Goal: Information Seeking & Learning: Learn about a topic

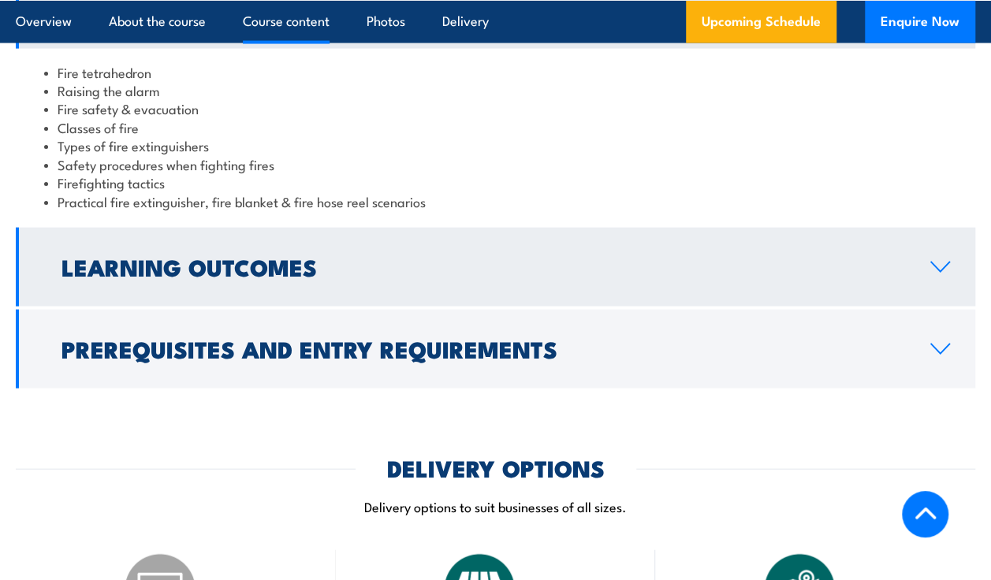
scroll to position [1576, 0]
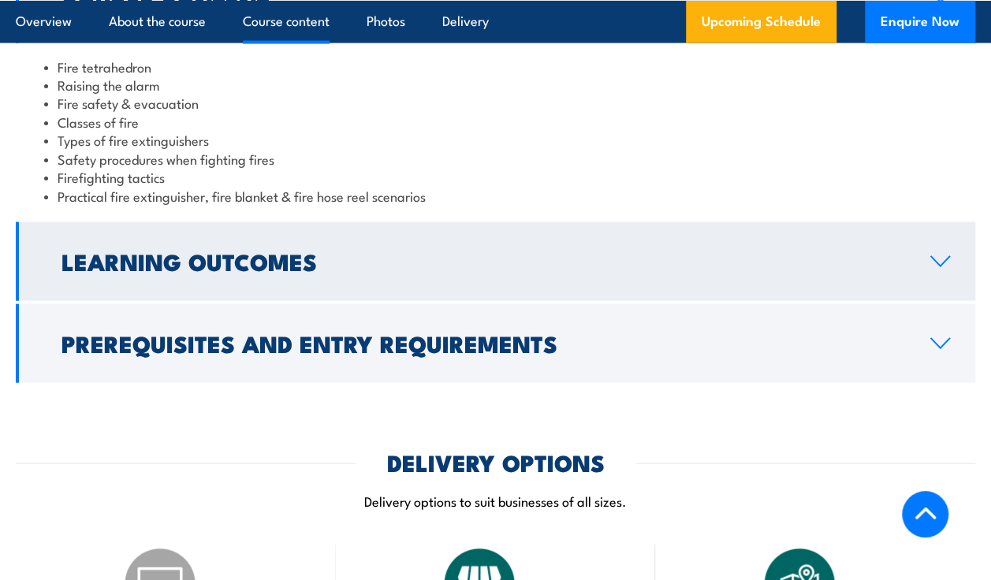
click at [217, 271] on h2 "Learning Outcomes" at bounding box center [482, 261] width 843 height 20
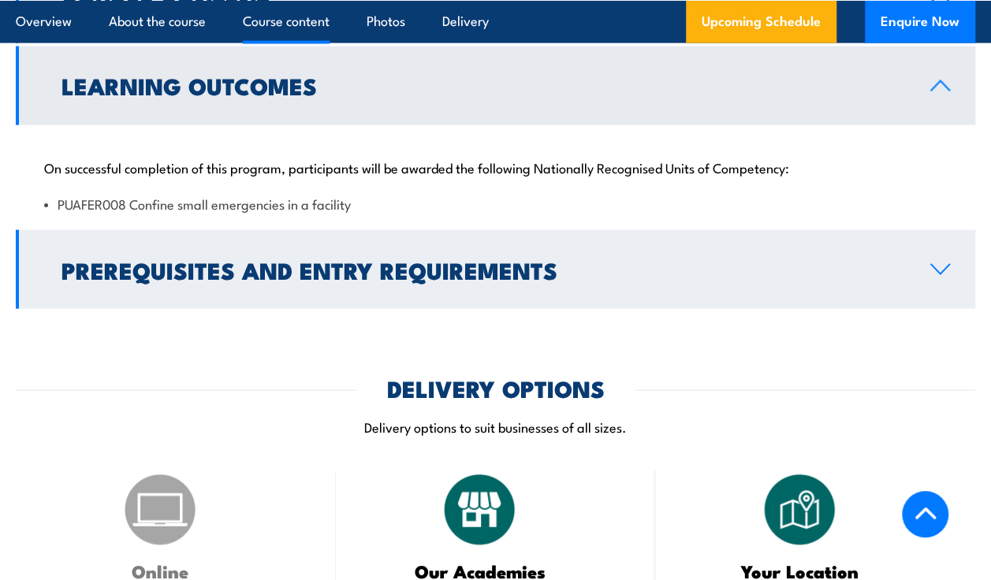
click at [301, 280] on h2 "Prerequisites and Entry Requirements" at bounding box center [482, 269] width 843 height 20
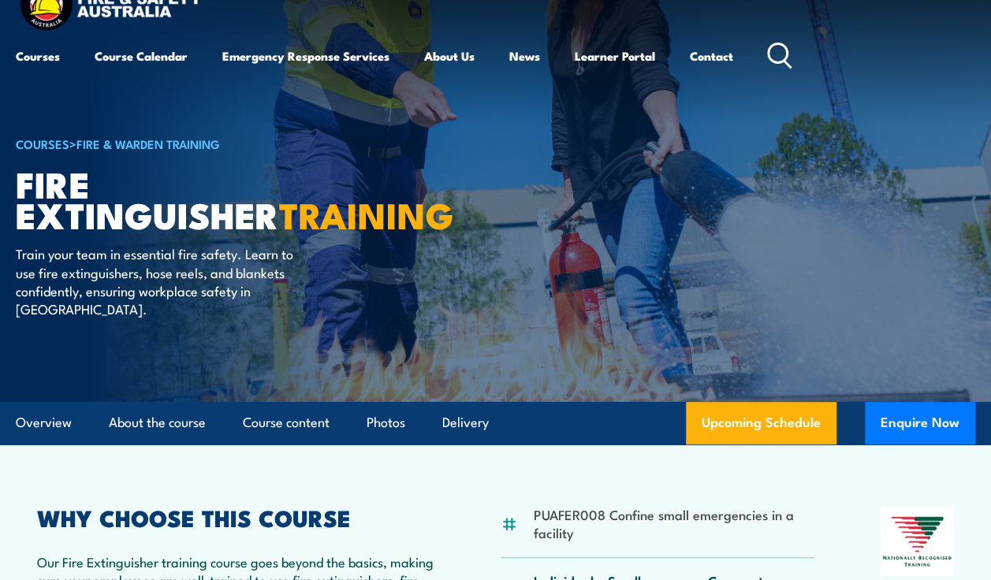
scroll to position [0, 0]
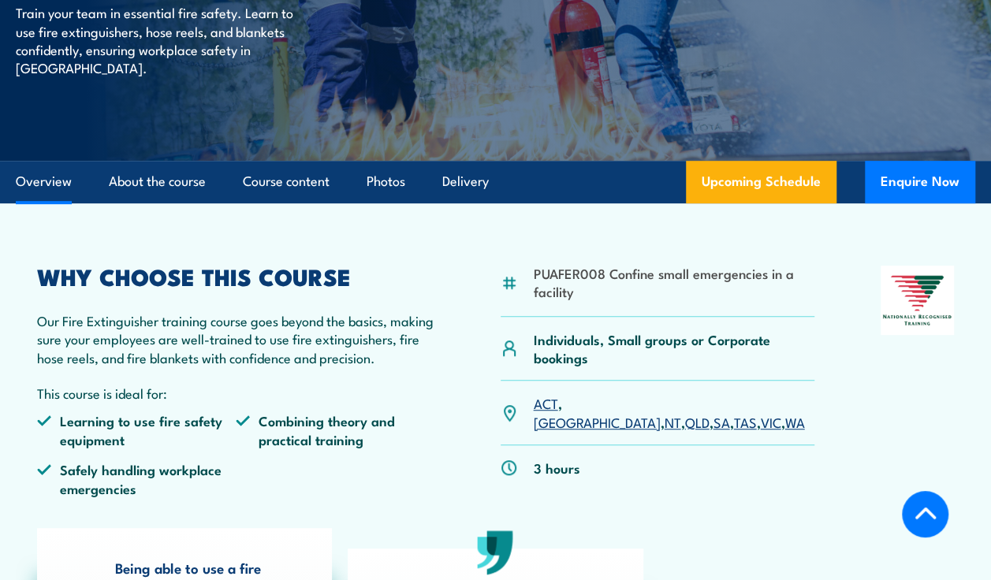
scroll to position [315, 0]
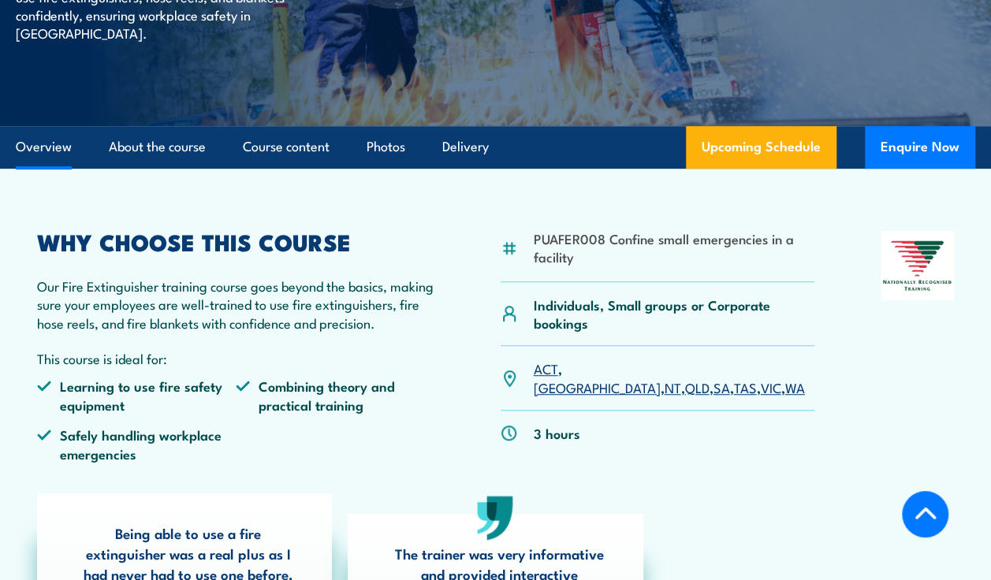
click at [684, 378] on link "QLD" at bounding box center [696, 387] width 24 height 19
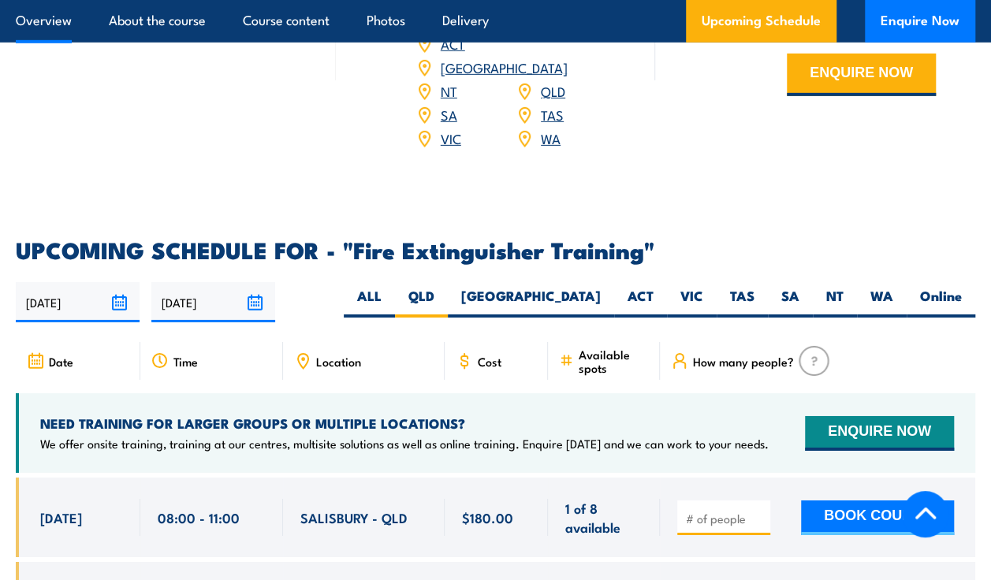
scroll to position [2418, 0]
